Goal: Information Seeking & Learning: Learn about a topic

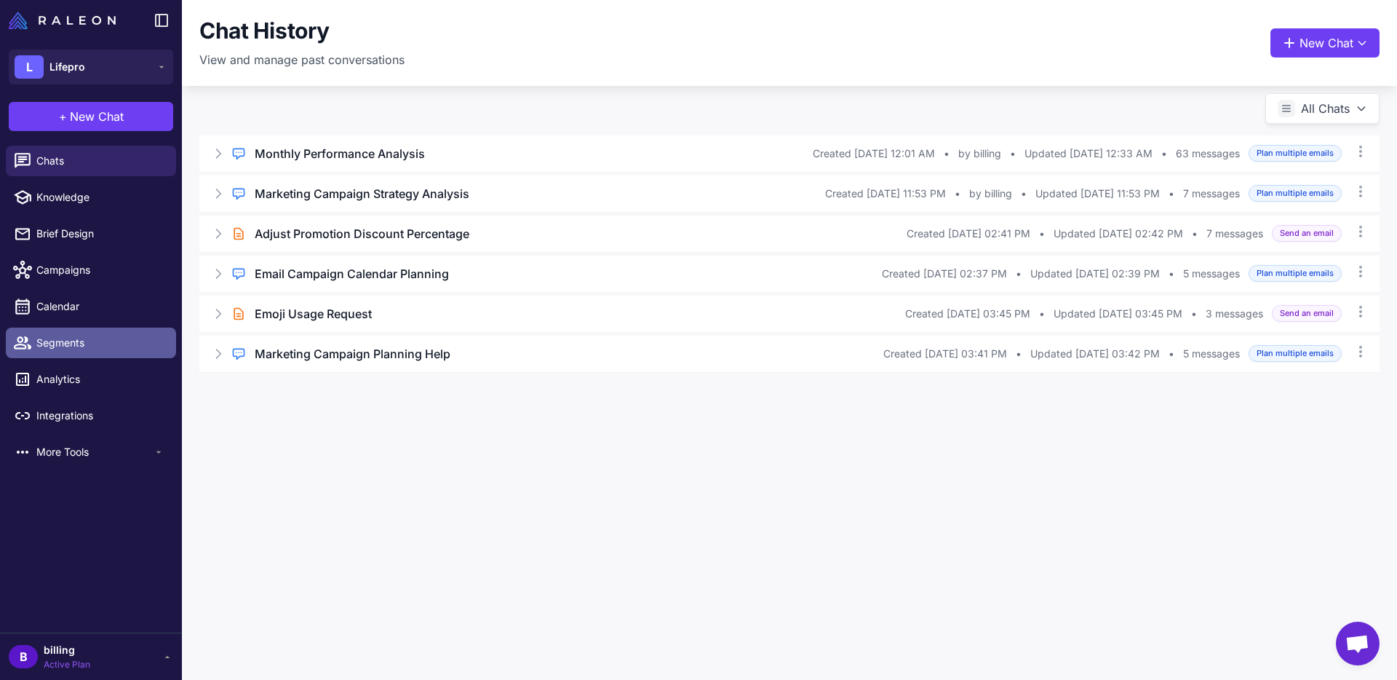
click at [55, 332] on link "Segments" at bounding box center [91, 343] width 170 height 31
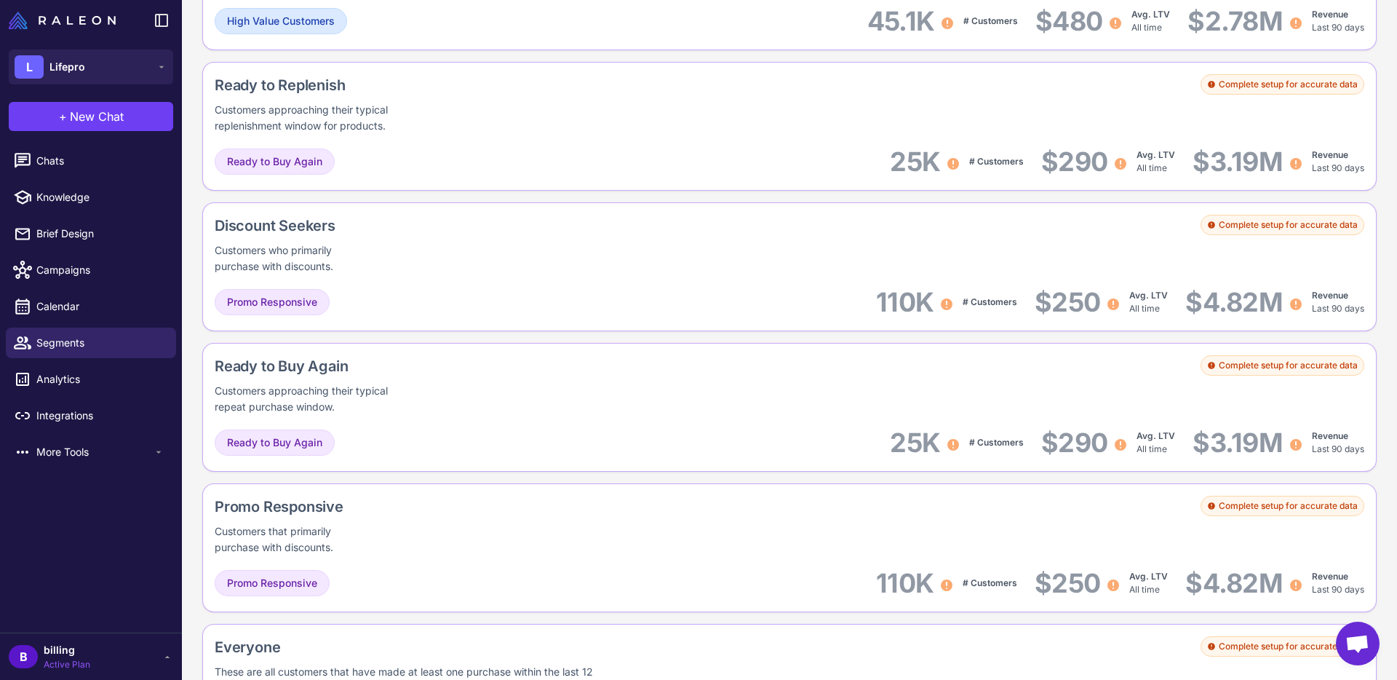
scroll to position [1465, 0]
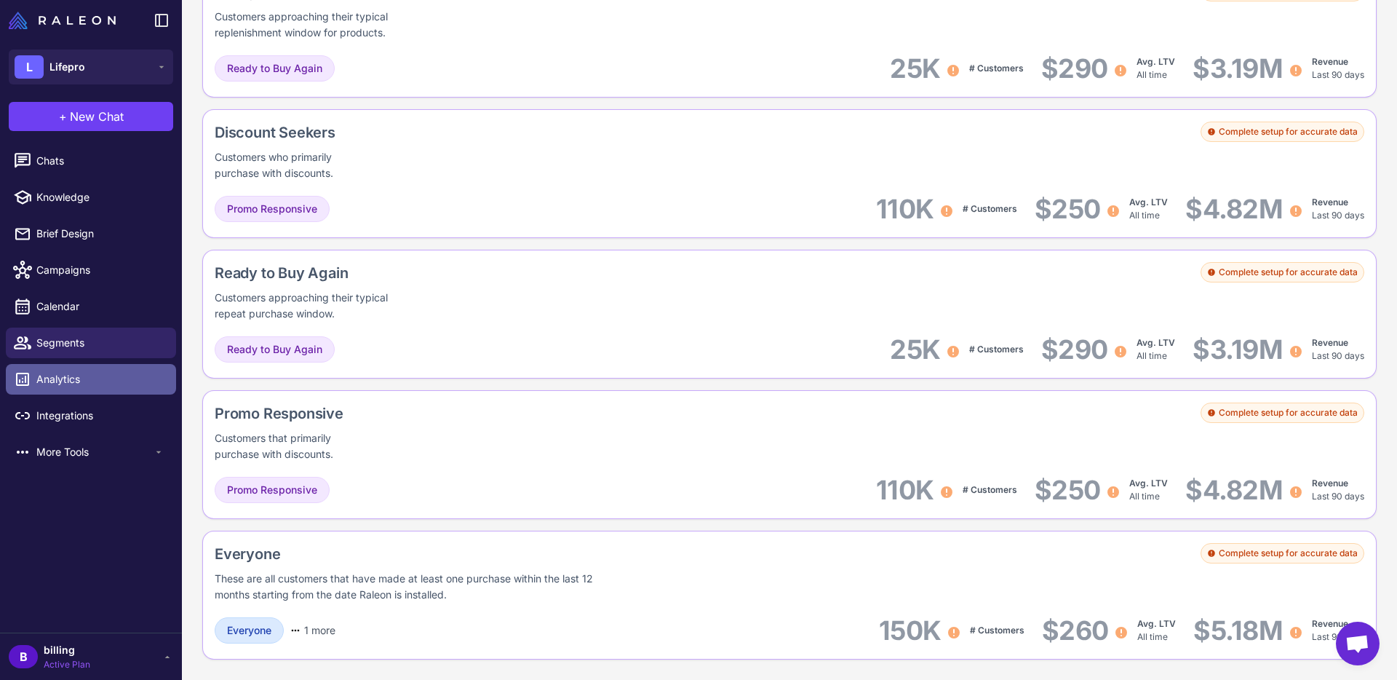
click at [61, 378] on span "Analytics" at bounding box center [100, 379] width 128 height 16
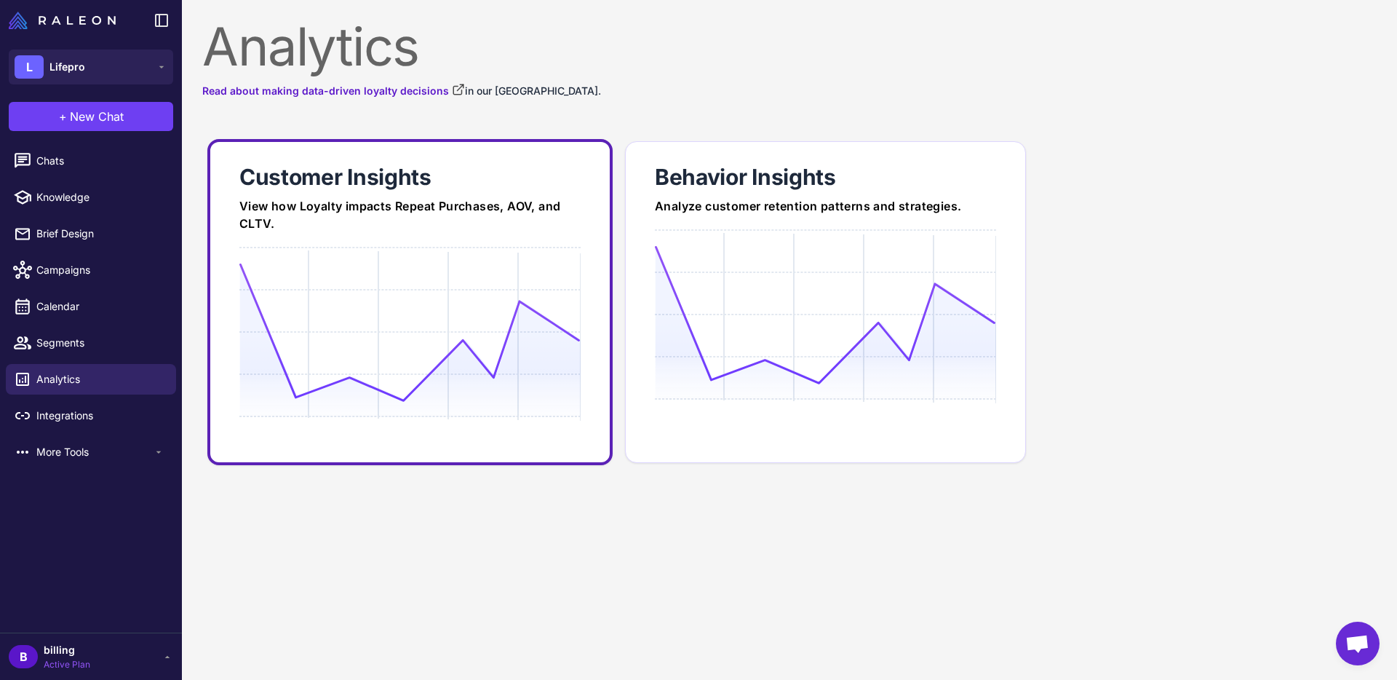
click at [382, 181] on div "Customer Insights" at bounding box center [409, 176] width 341 height 29
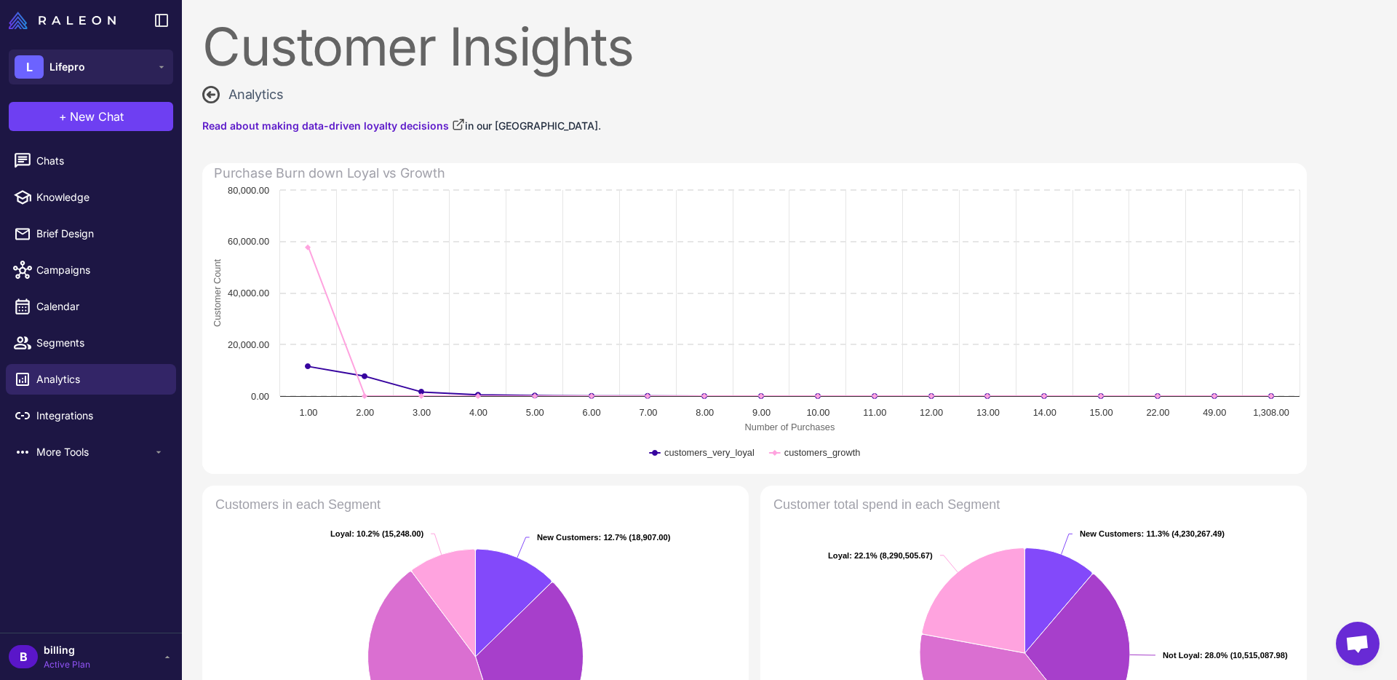
click at [205, 97] on icon at bounding box center [210, 94] width 17 height 17
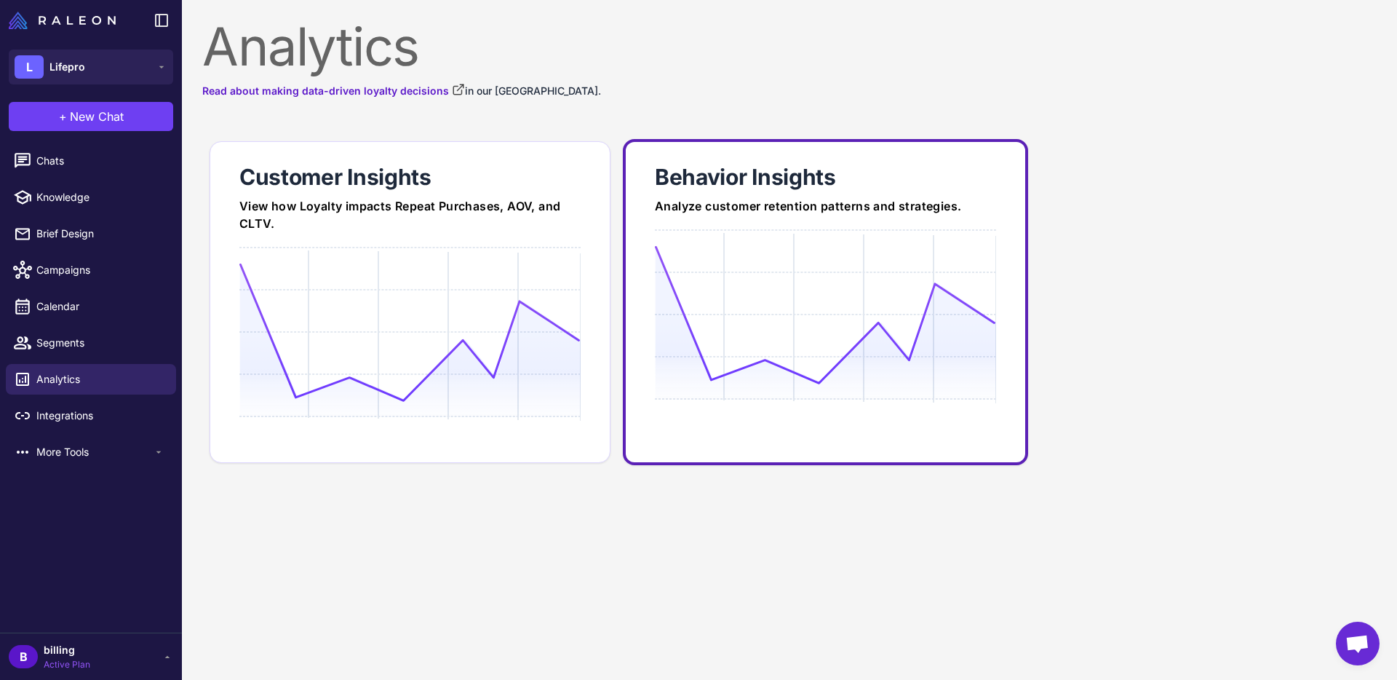
click at [721, 200] on div "Analyze customer retention patterns and strategies." at bounding box center [825, 205] width 341 height 17
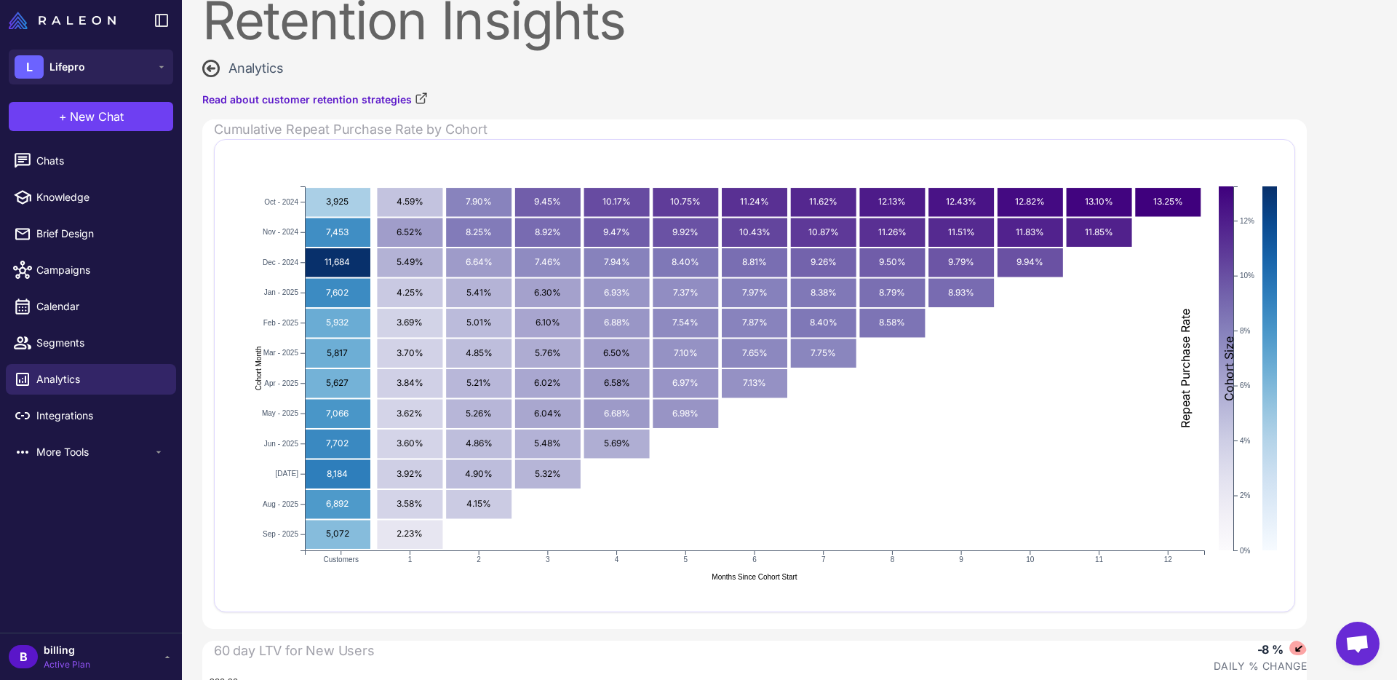
scroll to position [8, 0]
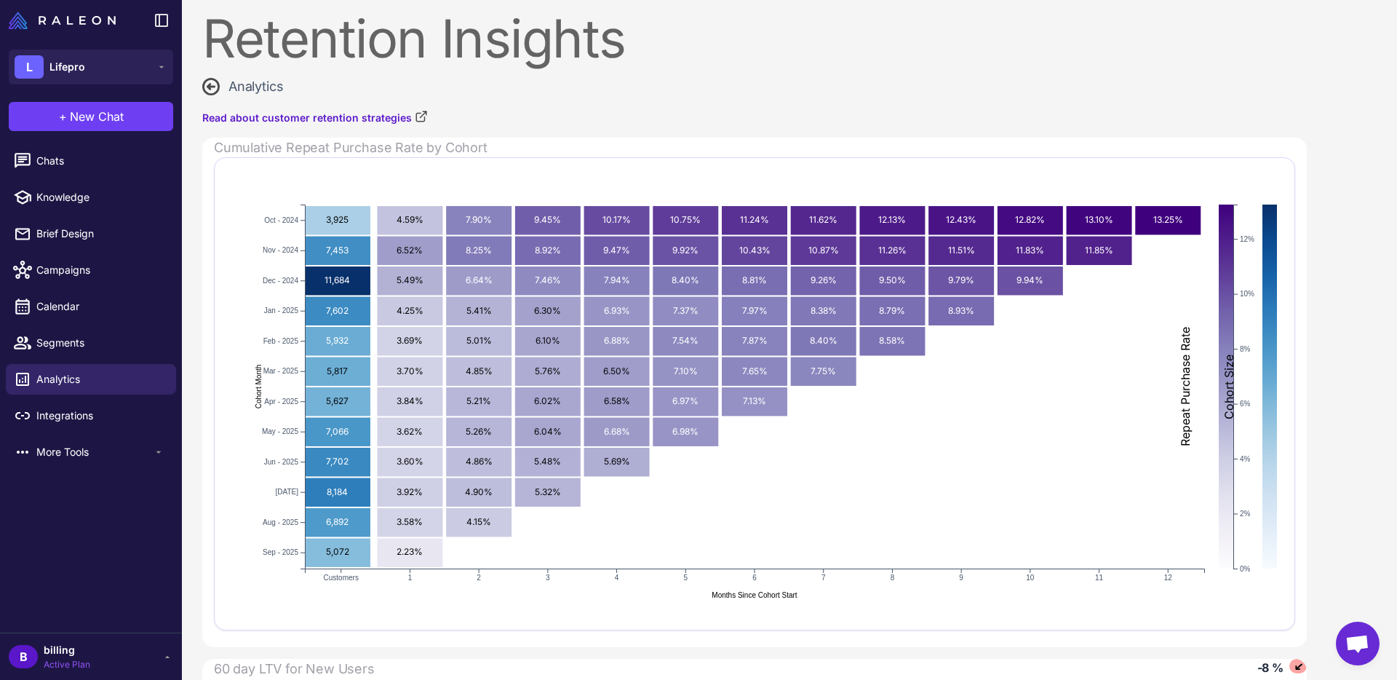
click at [53, 652] on span "billing" at bounding box center [67, 650] width 47 height 16
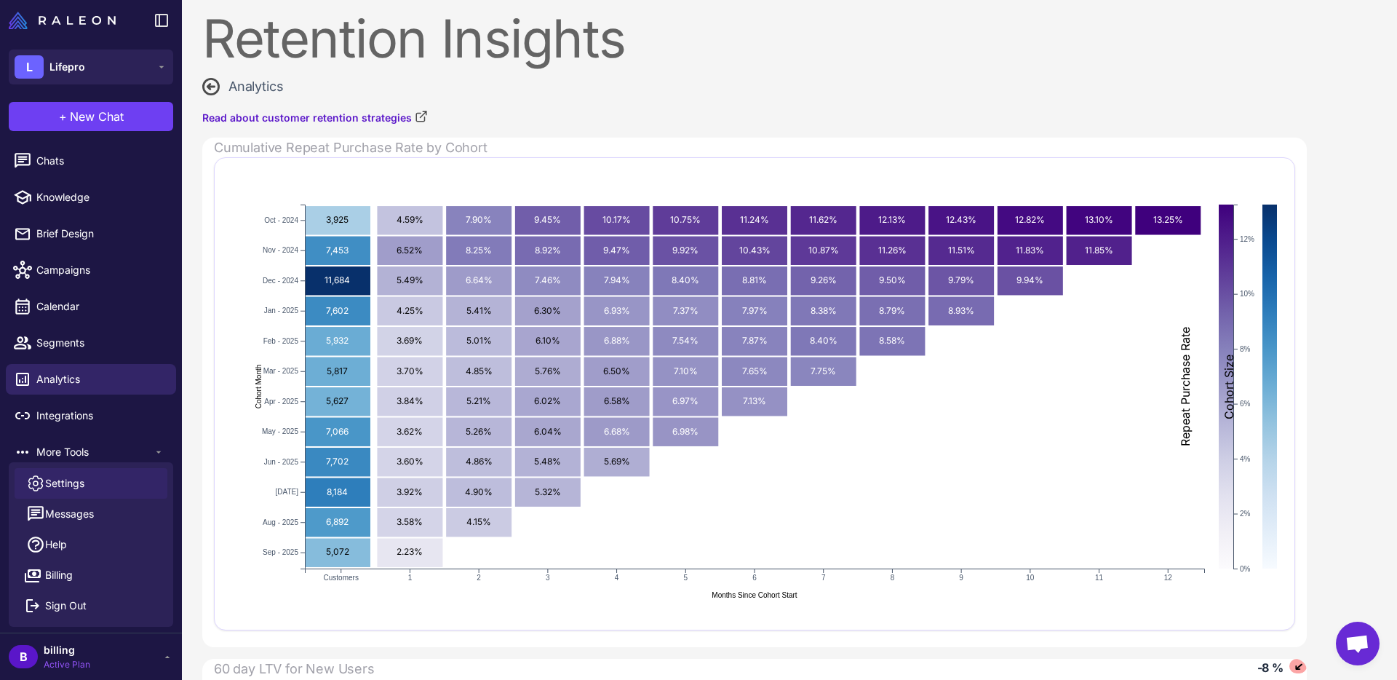
click at [64, 475] on span "Settings" at bounding box center [64, 483] width 39 height 16
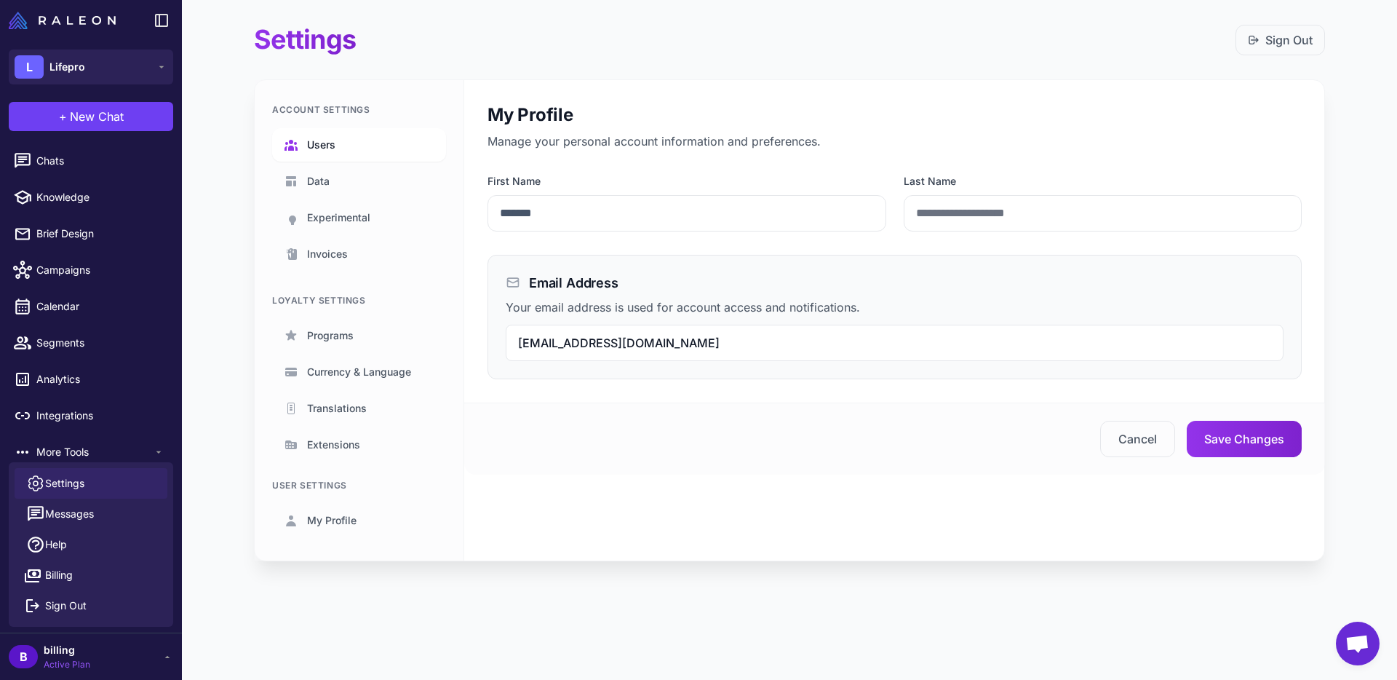
click at [345, 140] on link "Users" at bounding box center [359, 144] width 174 height 33
click at [62, 378] on span "Analytics" at bounding box center [100, 379] width 128 height 16
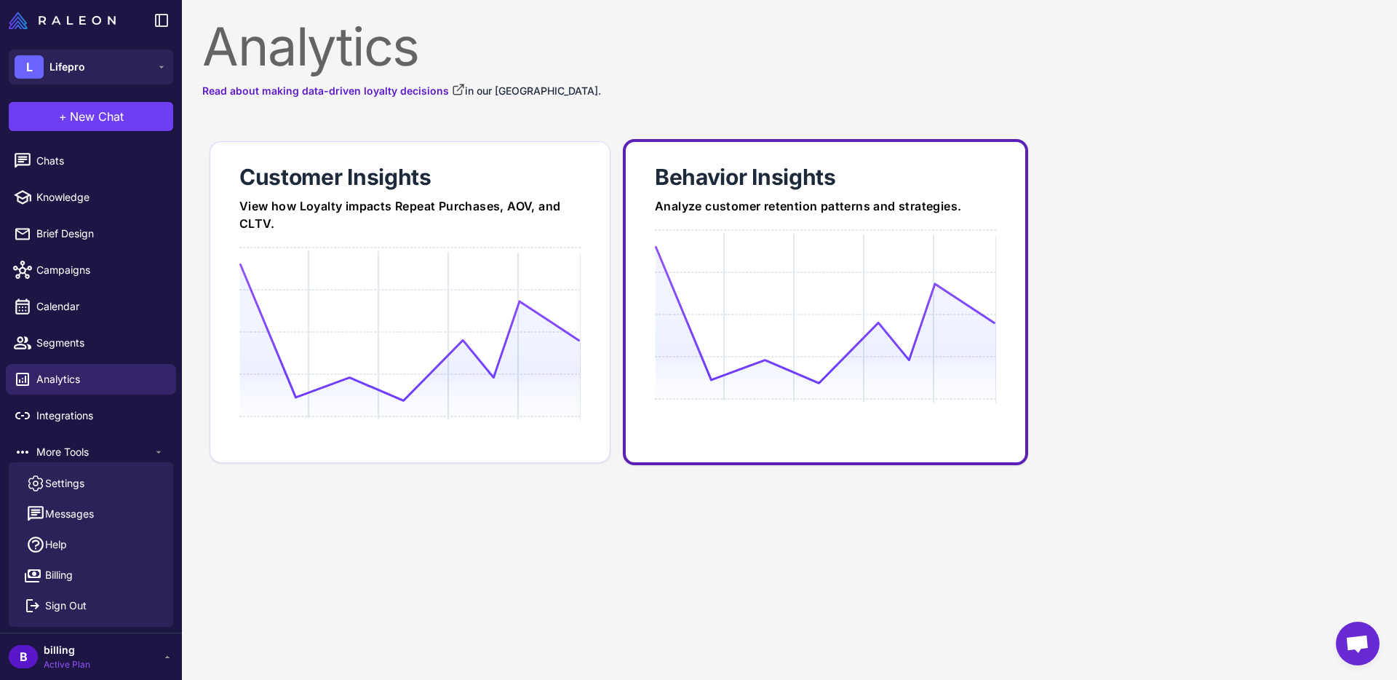
click at [780, 258] on icon at bounding box center [825, 314] width 341 height 139
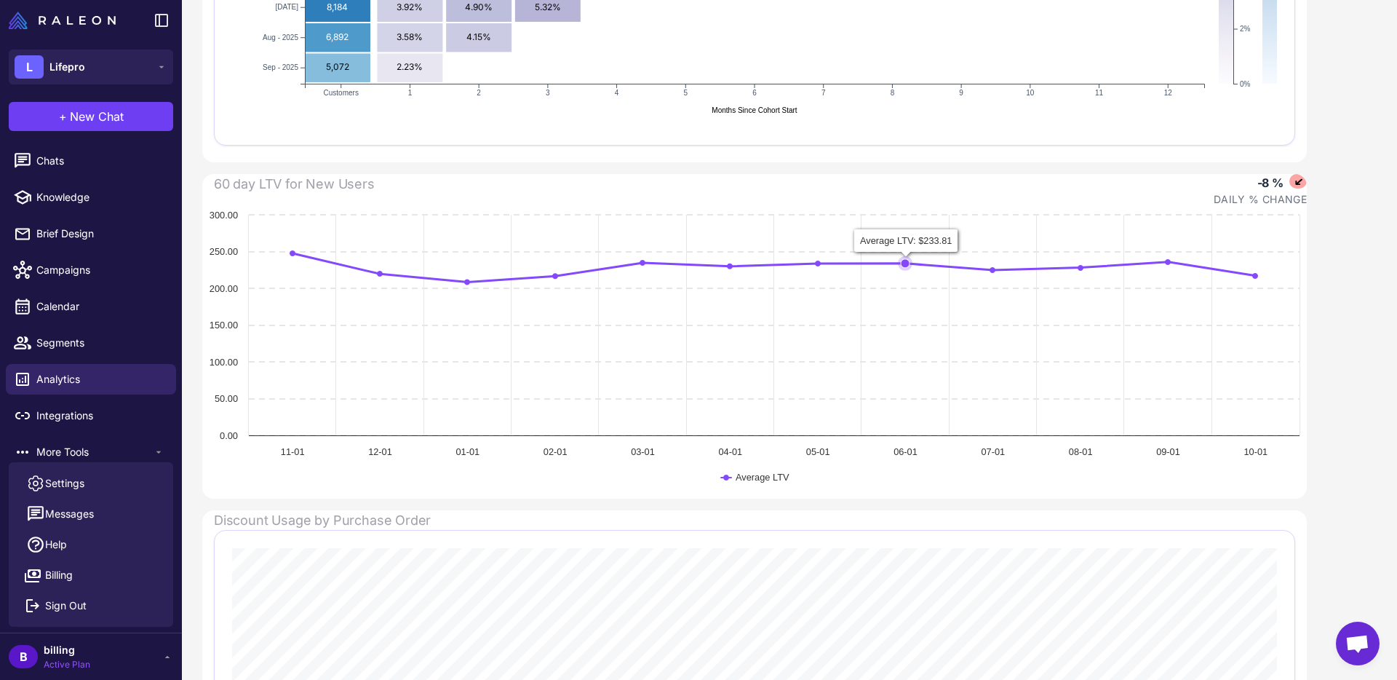
scroll to position [493, 0]
click at [232, 193] on div "60 day LTV for New Users" at bounding box center [294, 189] width 161 height 33
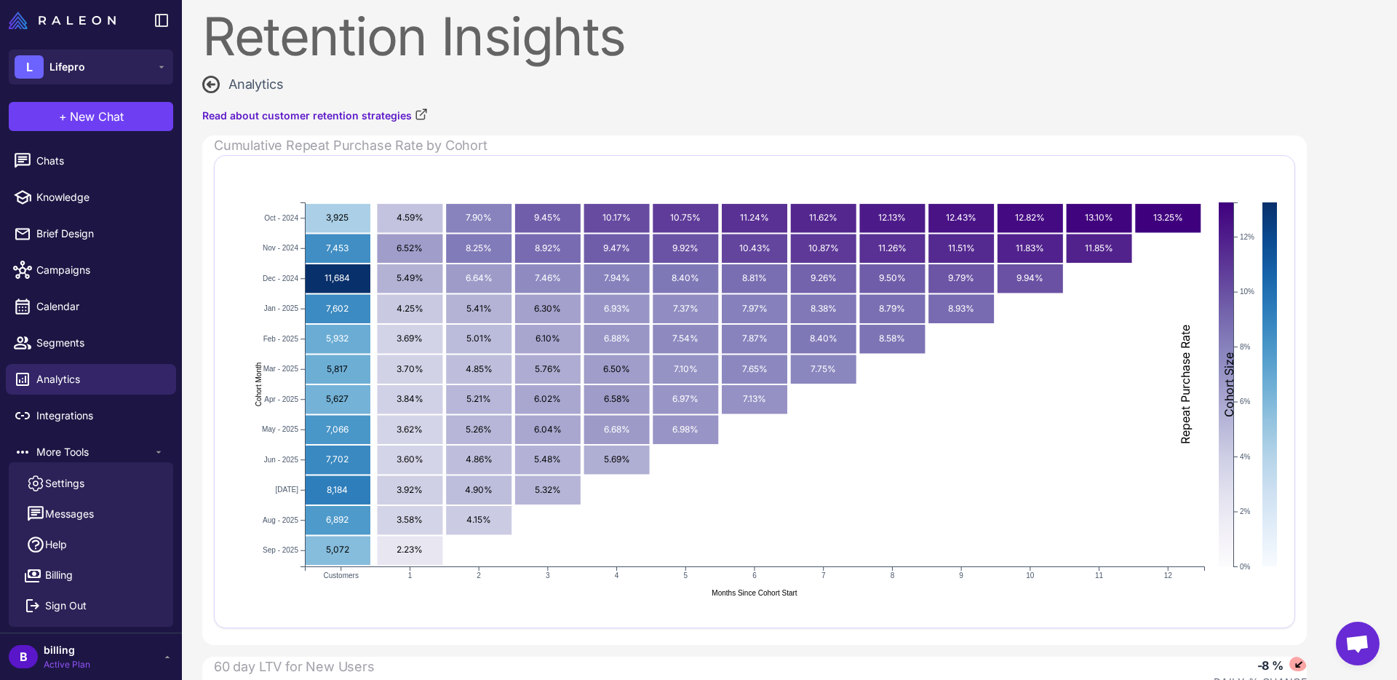
scroll to position [4, 0]
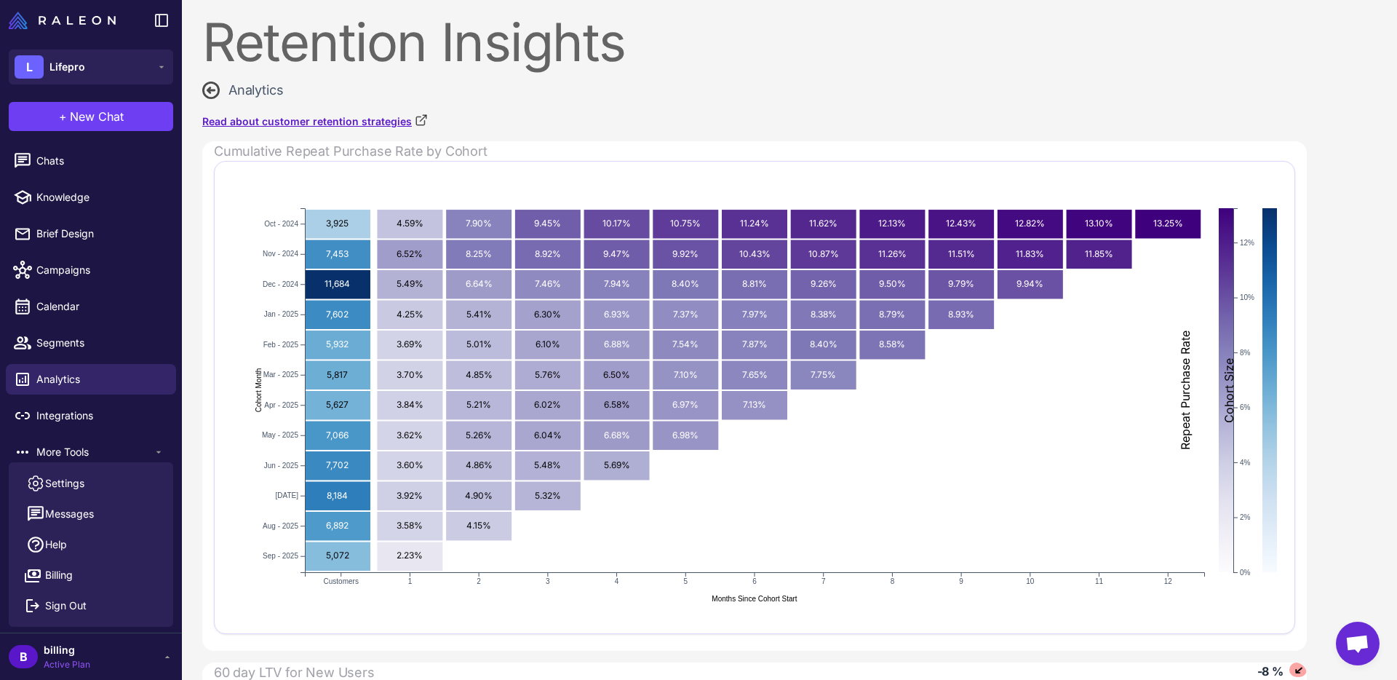
click at [366, 122] on link "Read about customer retention strategies" at bounding box center [315, 122] width 226 height 16
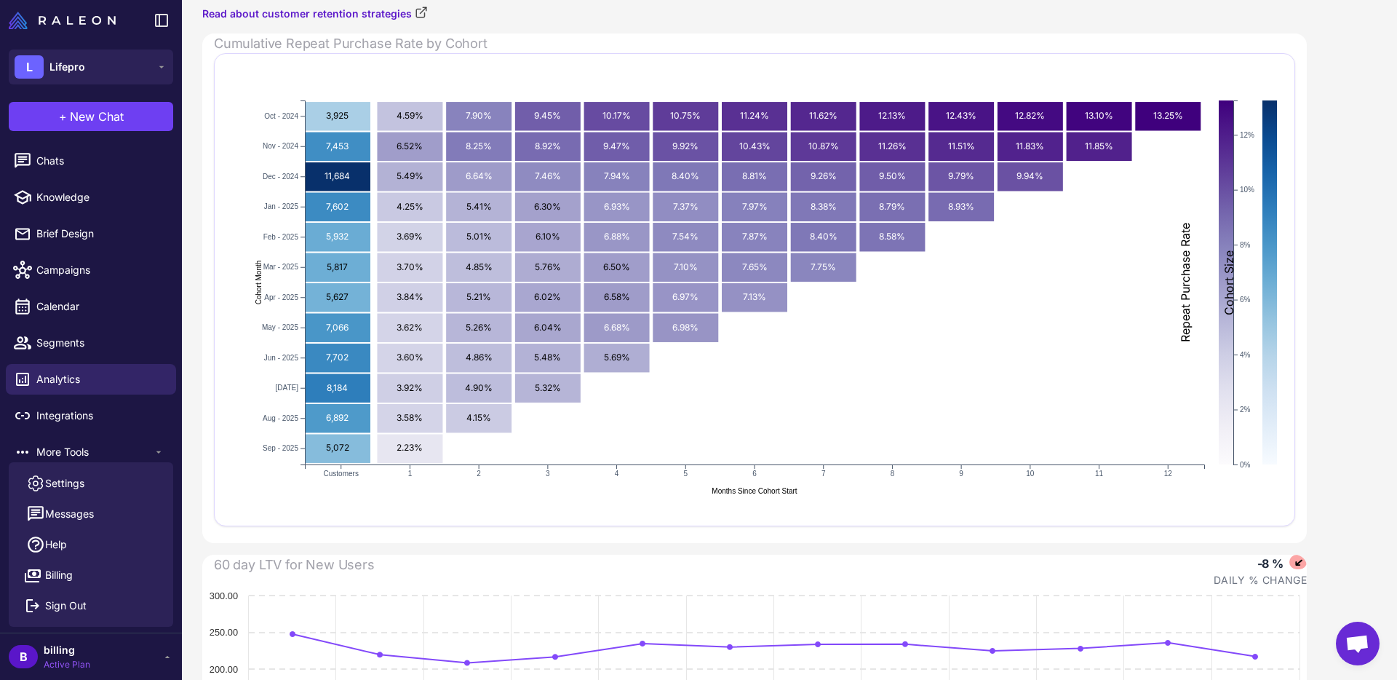
scroll to position [109, 0]
